Goal: Task Accomplishment & Management: Manage account settings

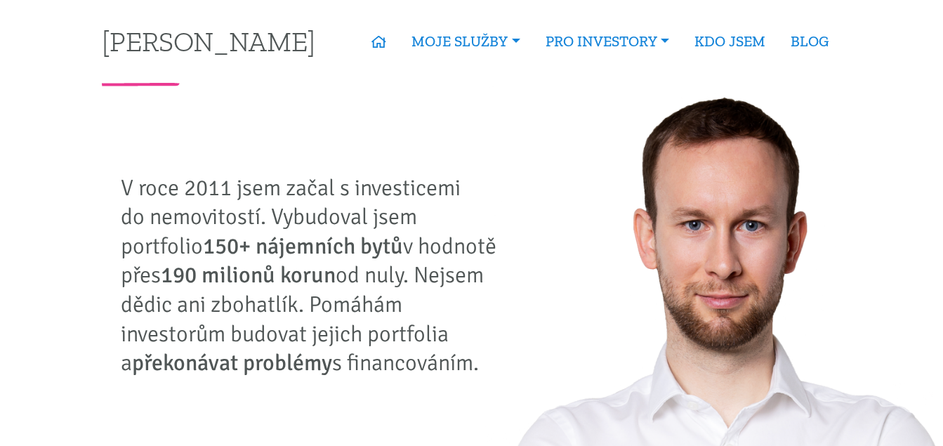
click at [0, 0] on link "Nabídka nemovitostí" at bounding box center [0, 0] width 0 height 0
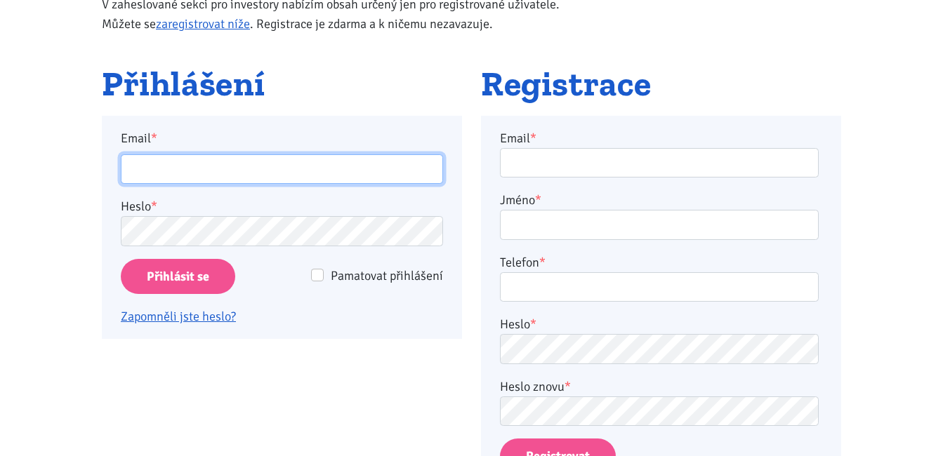
click at [302, 169] on input "Email *" at bounding box center [282, 169] width 322 height 30
type input "[EMAIL_ADDRESS][PERSON_NAME][DOMAIN_NAME]"
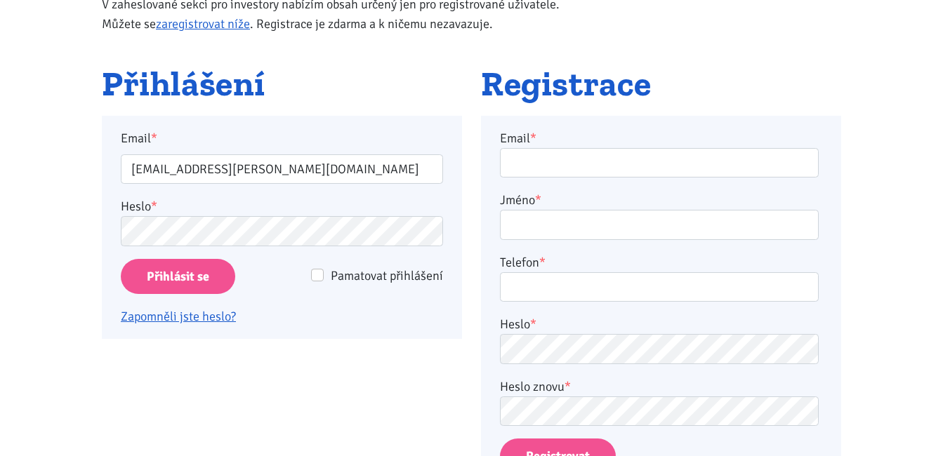
click at [324, 273] on div "Pamatovat přihlášení" at bounding box center [367, 276] width 152 height 20
click at [317, 277] on input "Pamatovat přihlášení" at bounding box center [317, 275] width 13 height 13
checkbox input "true"
click at [198, 273] on input "Přihlásit se" at bounding box center [178, 277] width 114 height 36
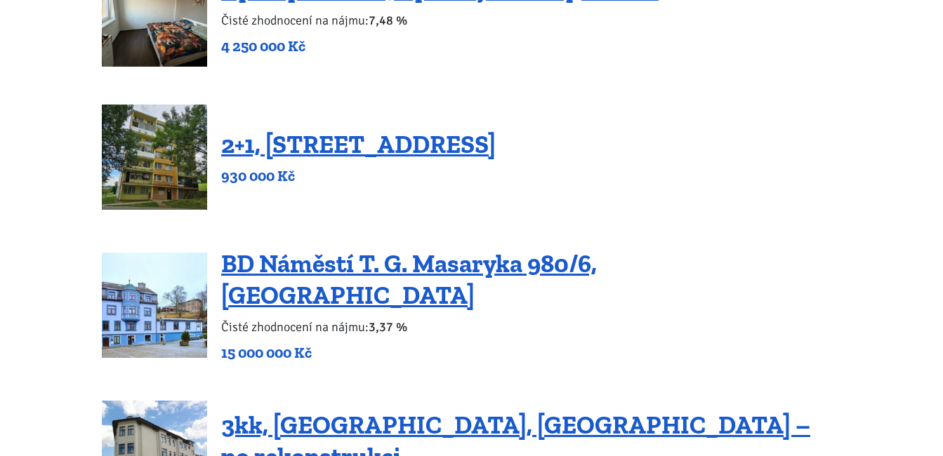
scroll to position [351, 0]
